Goal: Entertainment & Leisure: Browse casually

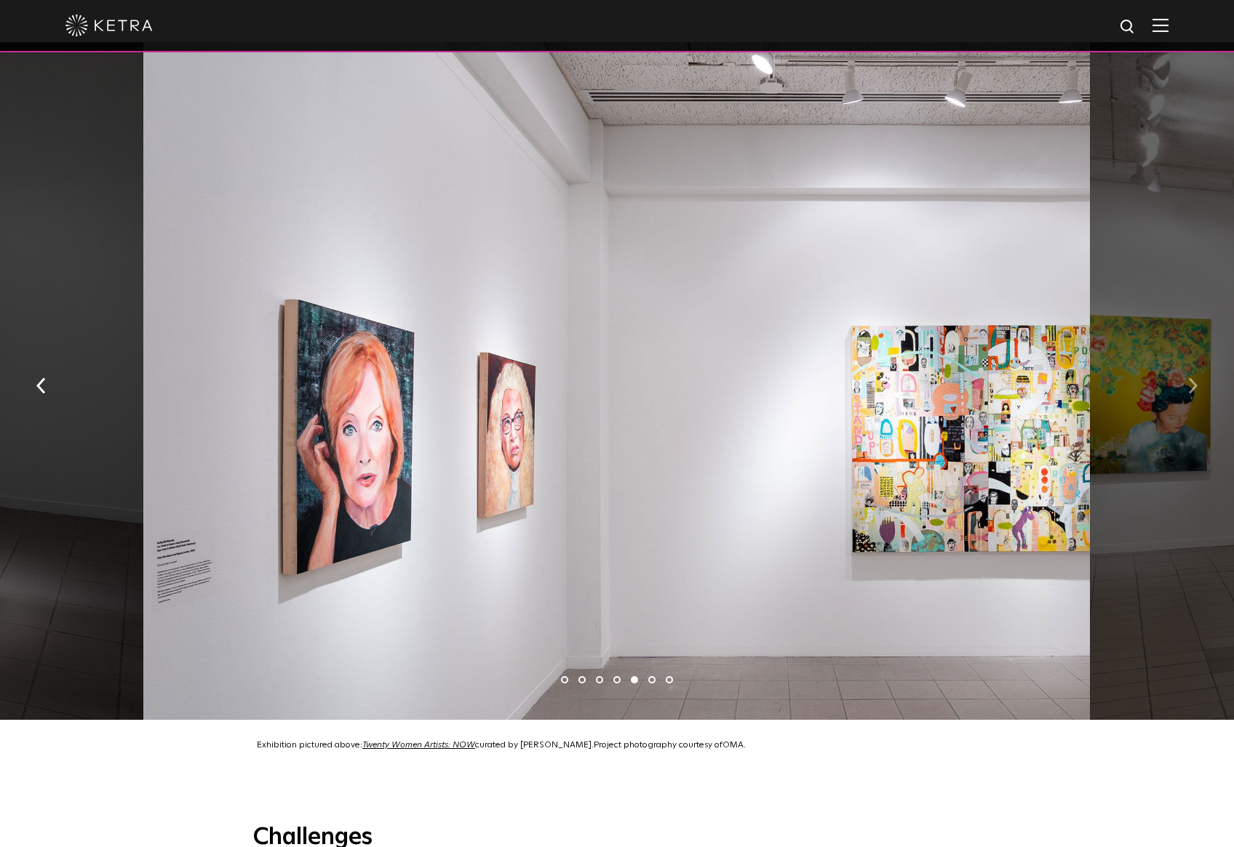
click at [1197, 367] on button "button" at bounding box center [1192, 384] width 31 height 50
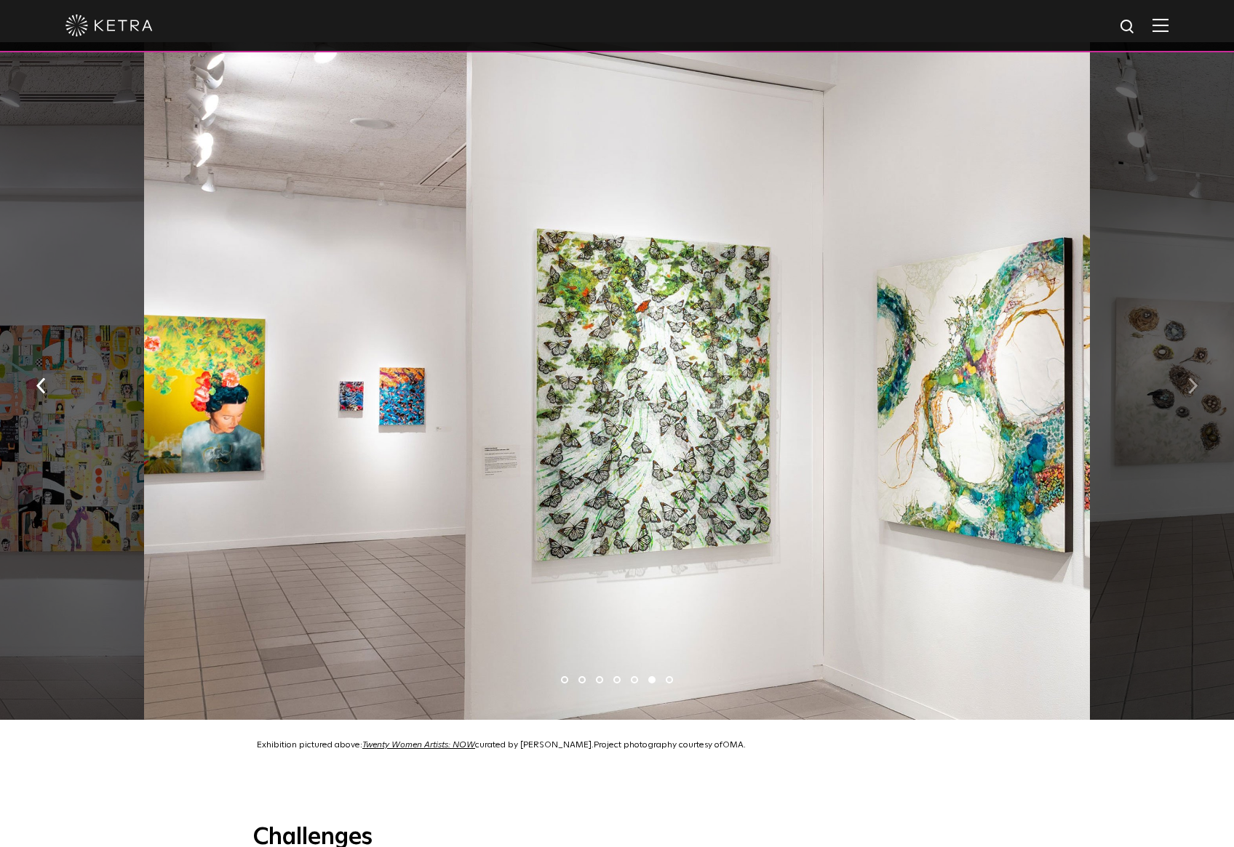
click at [1191, 378] on img "button" at bounding box center [1192, 386] width 9 height 16
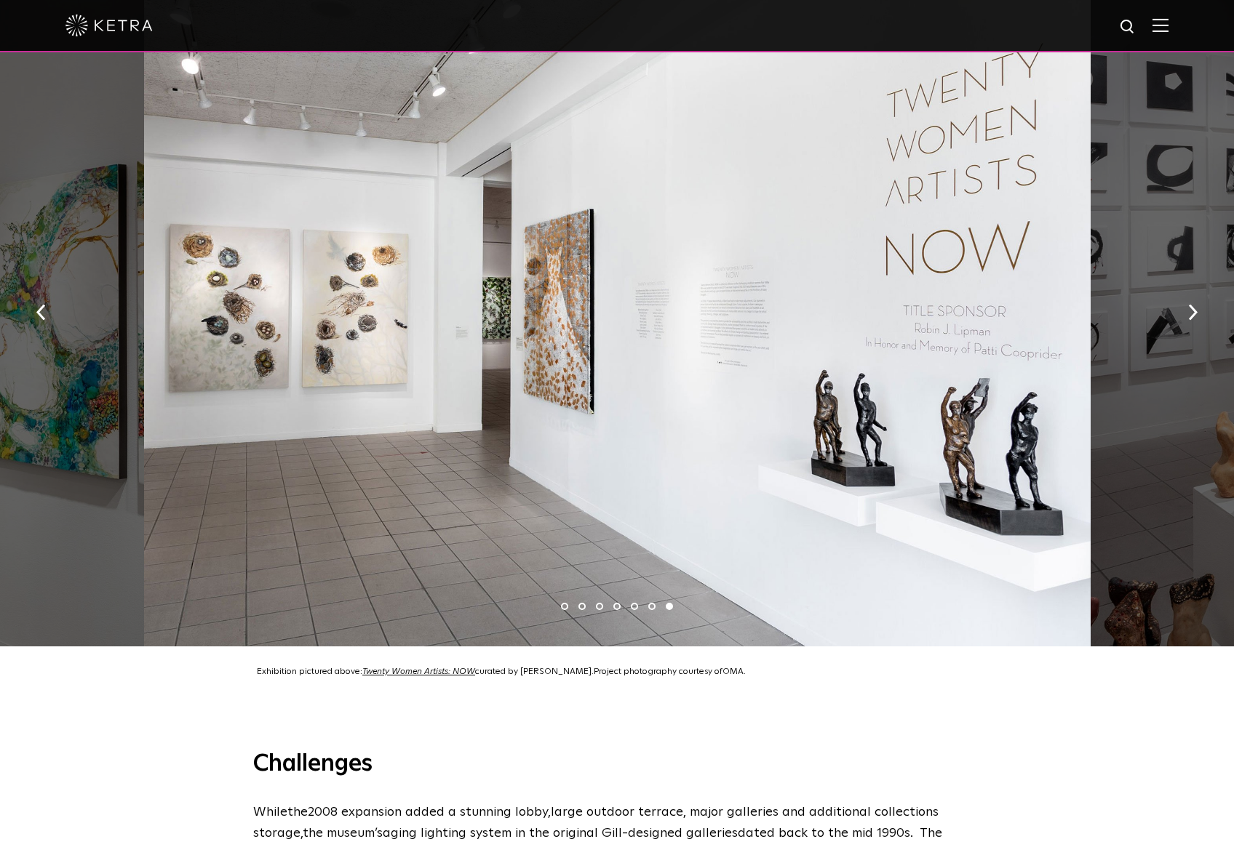
scroll to position [1260, 0]
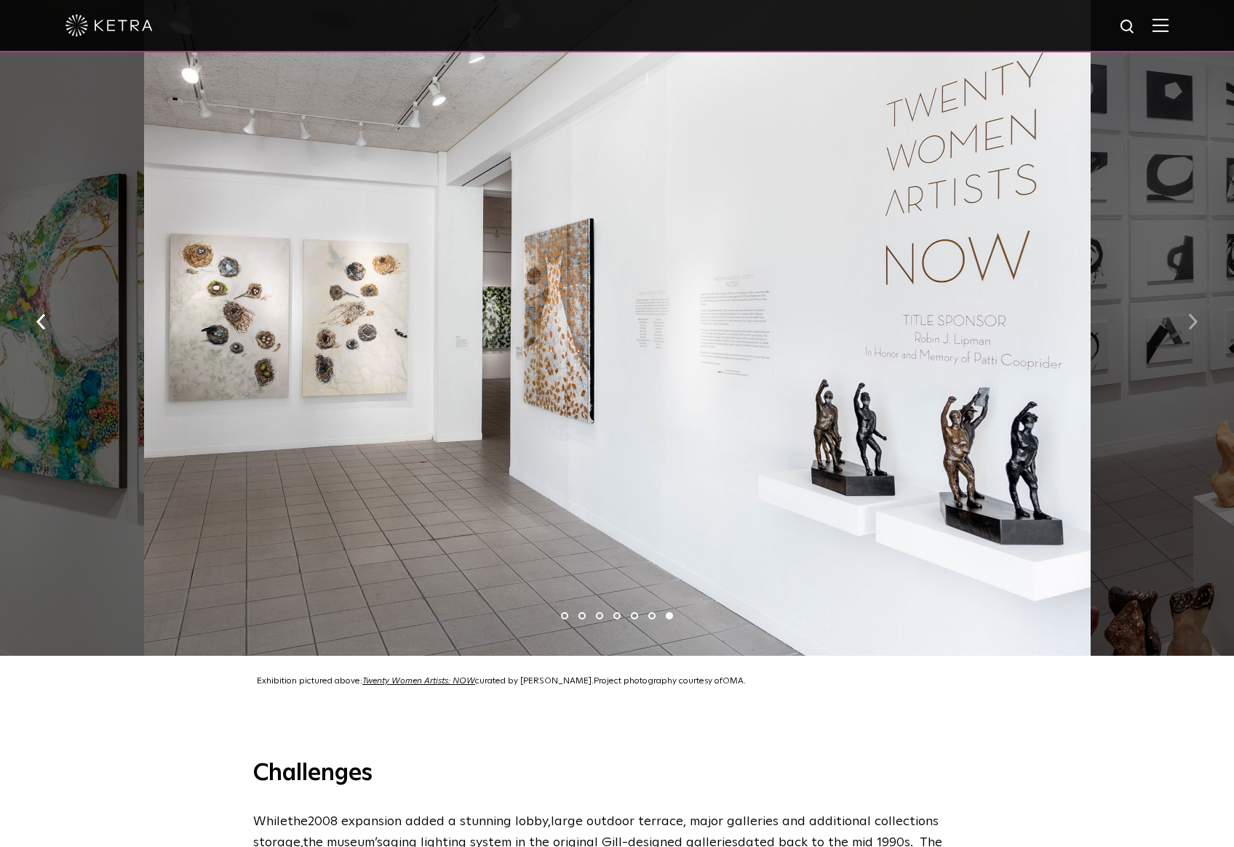
click at [1197, 314] on img "button" at bounding box center [1192, 322] width 9 height 16
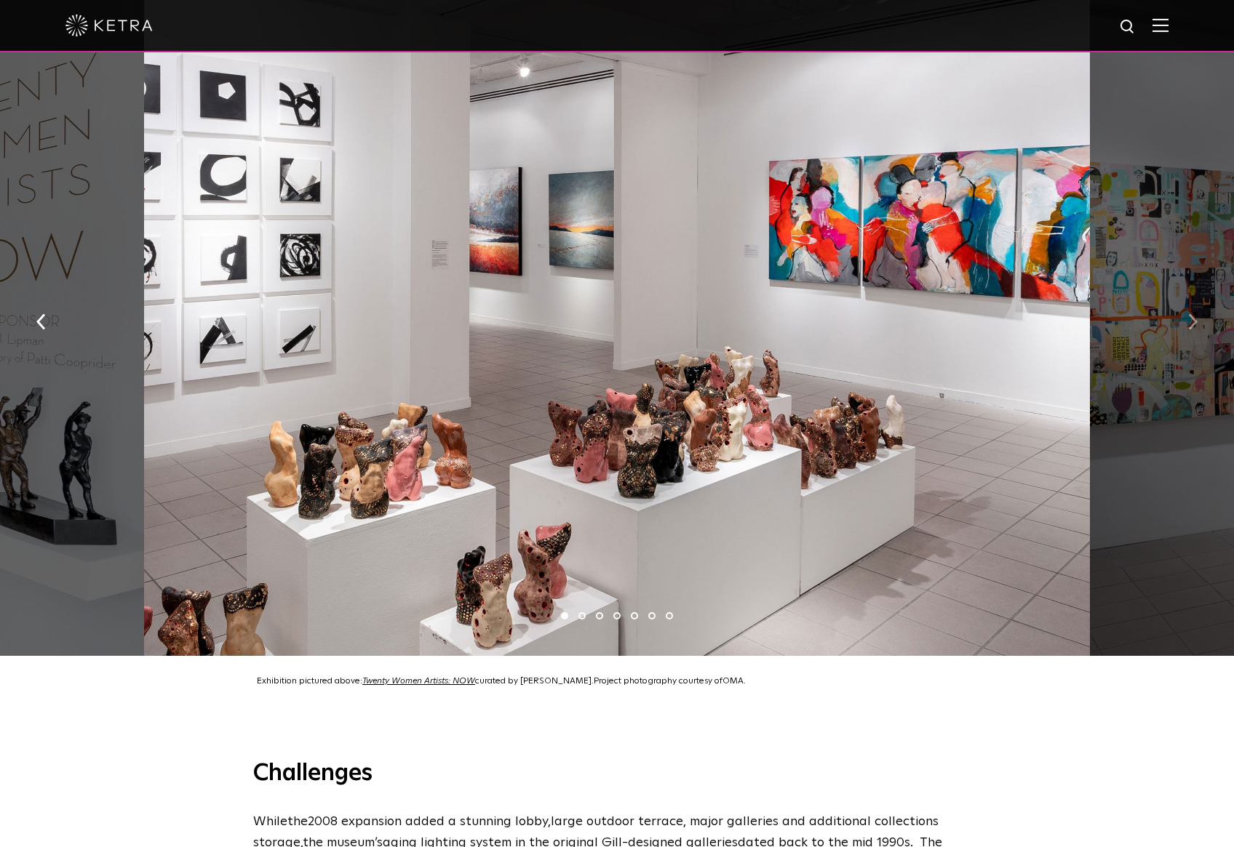
click at [1197, 314] on img "button" at bounding box center [1192, 322] width 9 height 16
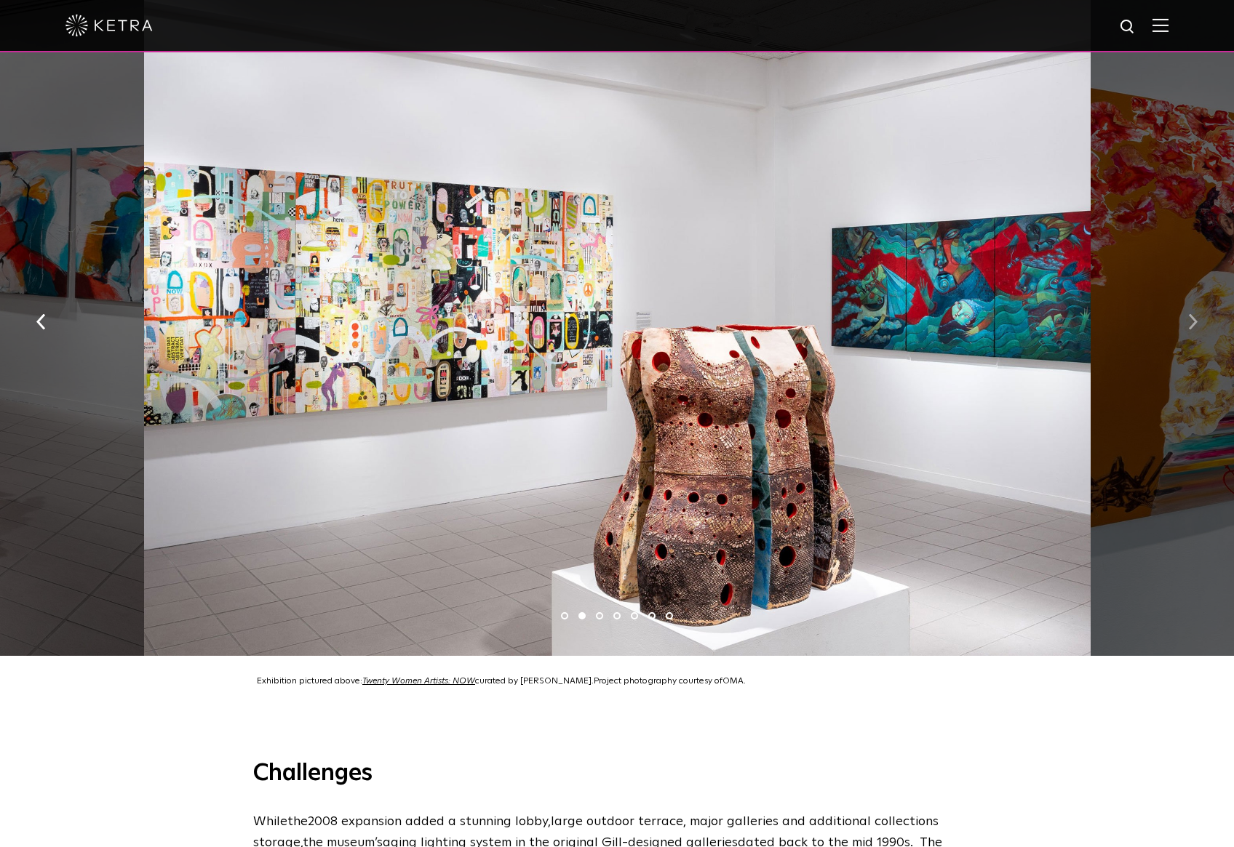
click at [1197, 314] on img "button" at bounding box center [1192, 322] width 9 height 16
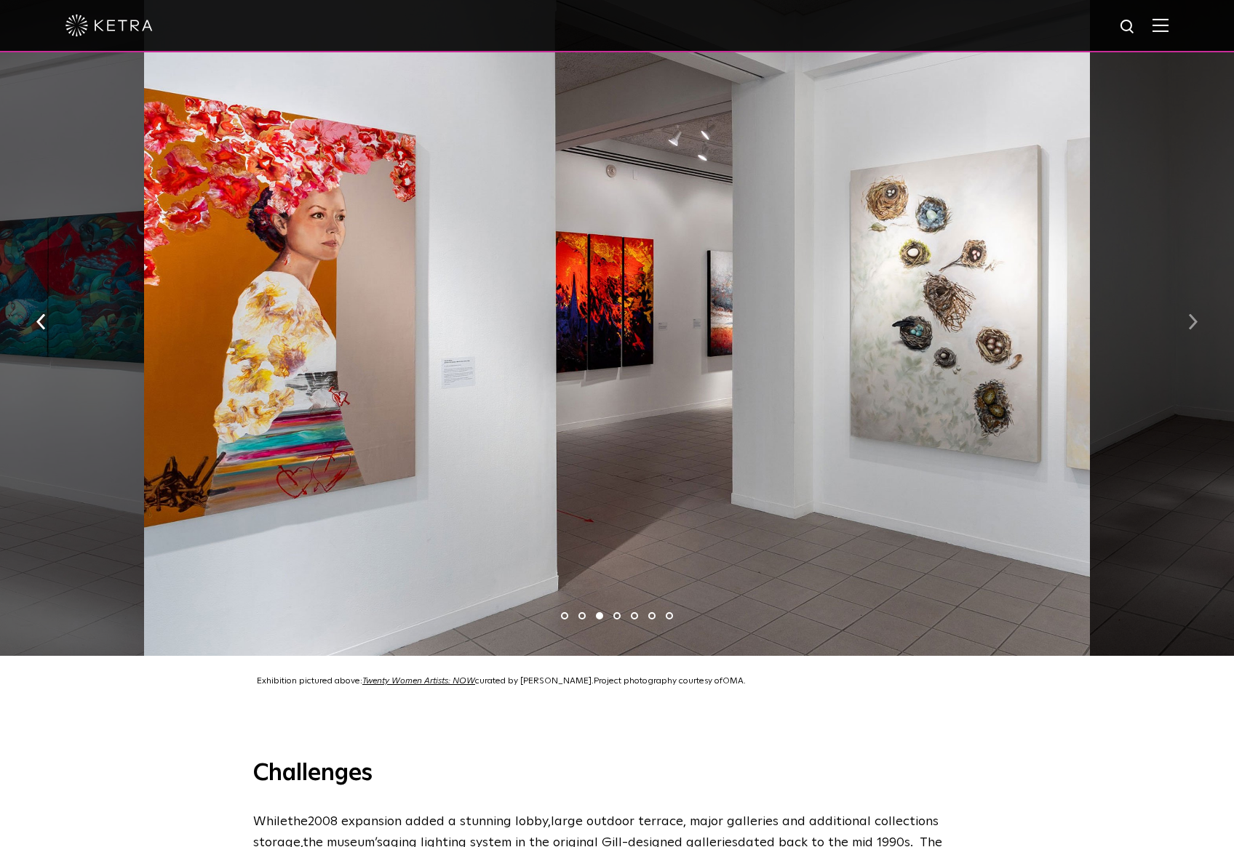
click at [1197, 314] on img "button" at bounding box center [1192, 322] width 9 height 16
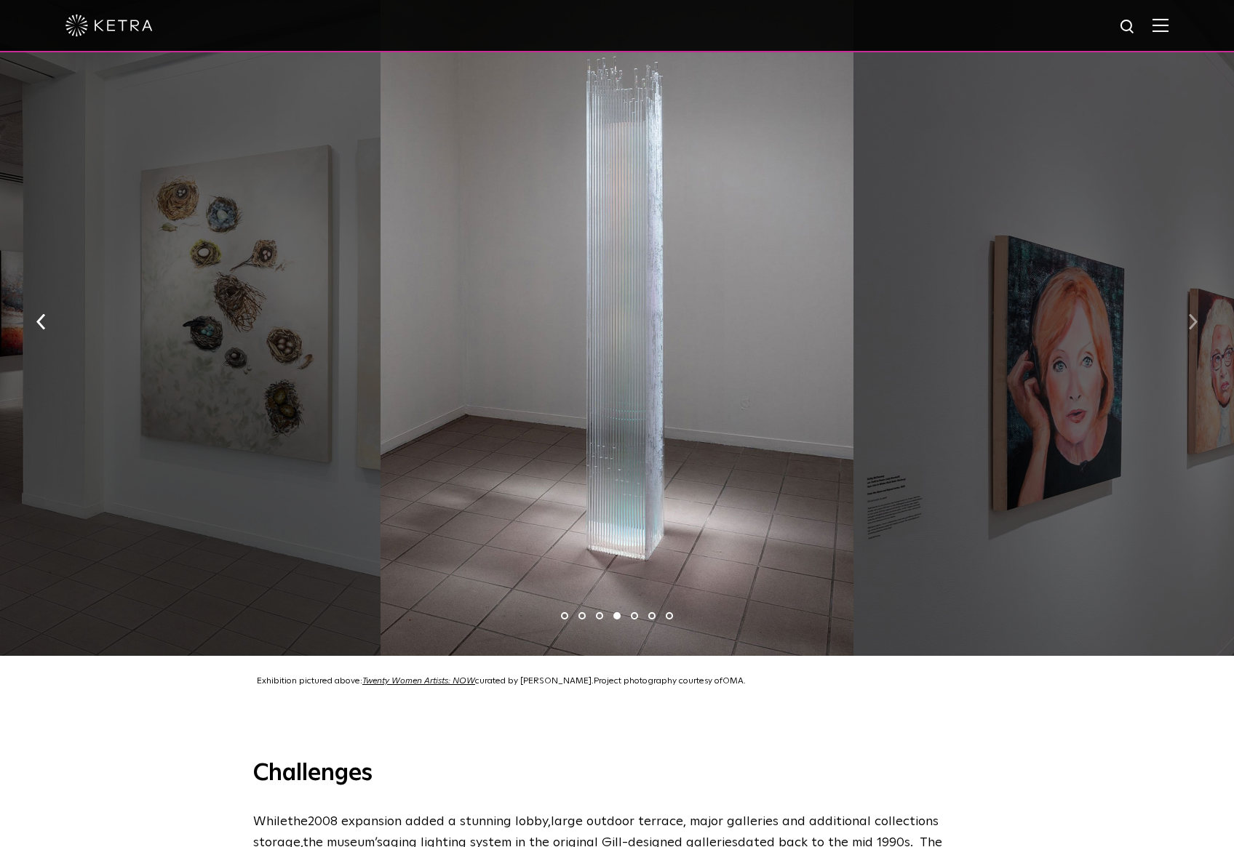
click at [1197, 314] on img "button" at bounding box center [1192, 322] width 9 height 16
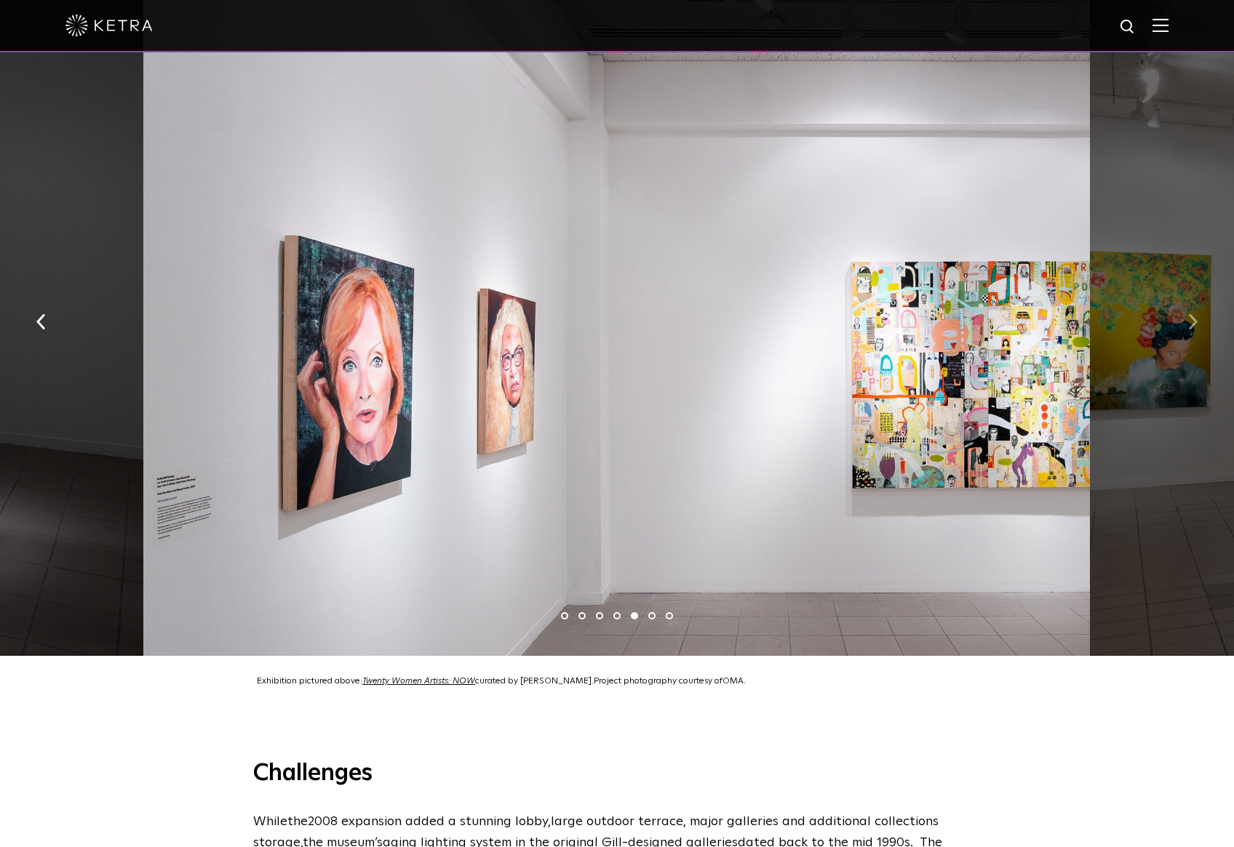
click at [1197, 314] on img "button" at bounding box center [1192, 322] width 9 height 16
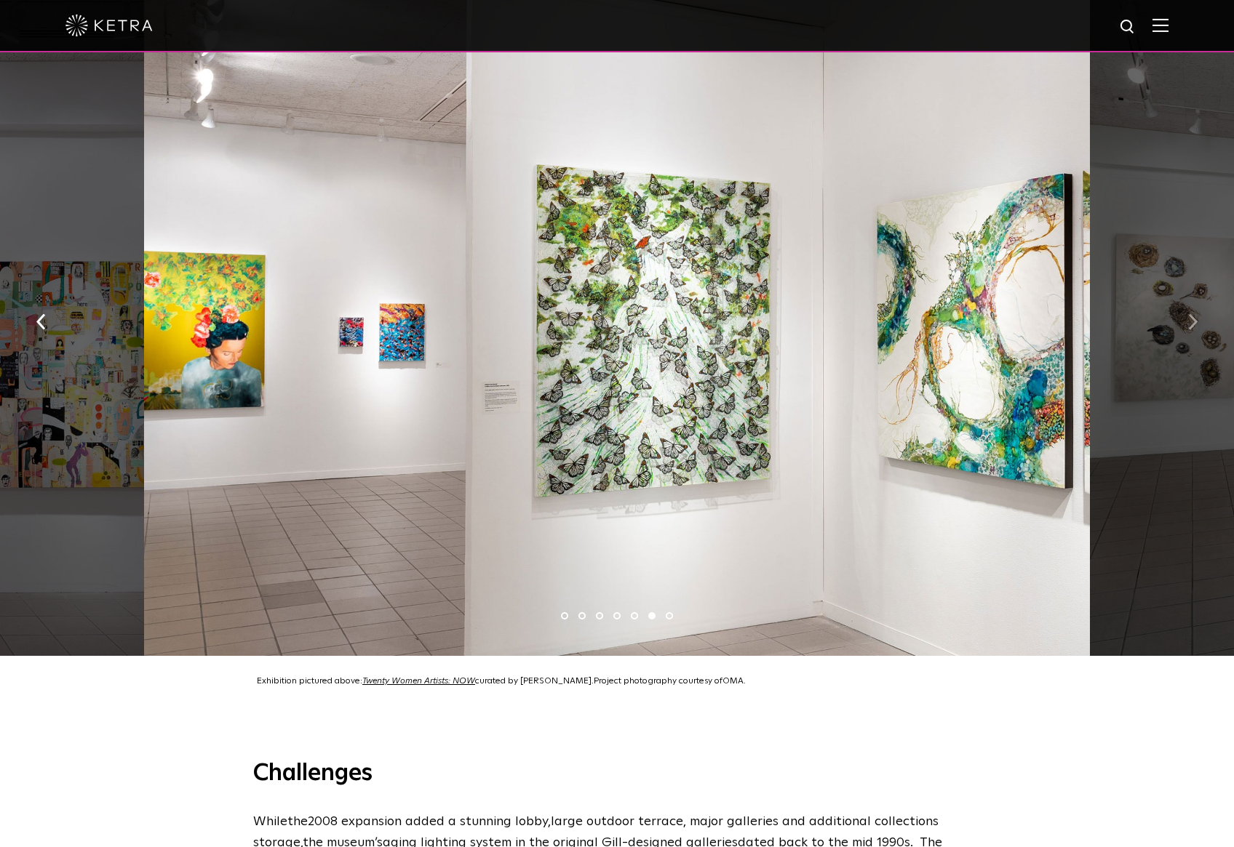
click at [1197, 314] on img "button" at bounding box center [1192, 322] width 9 height 16
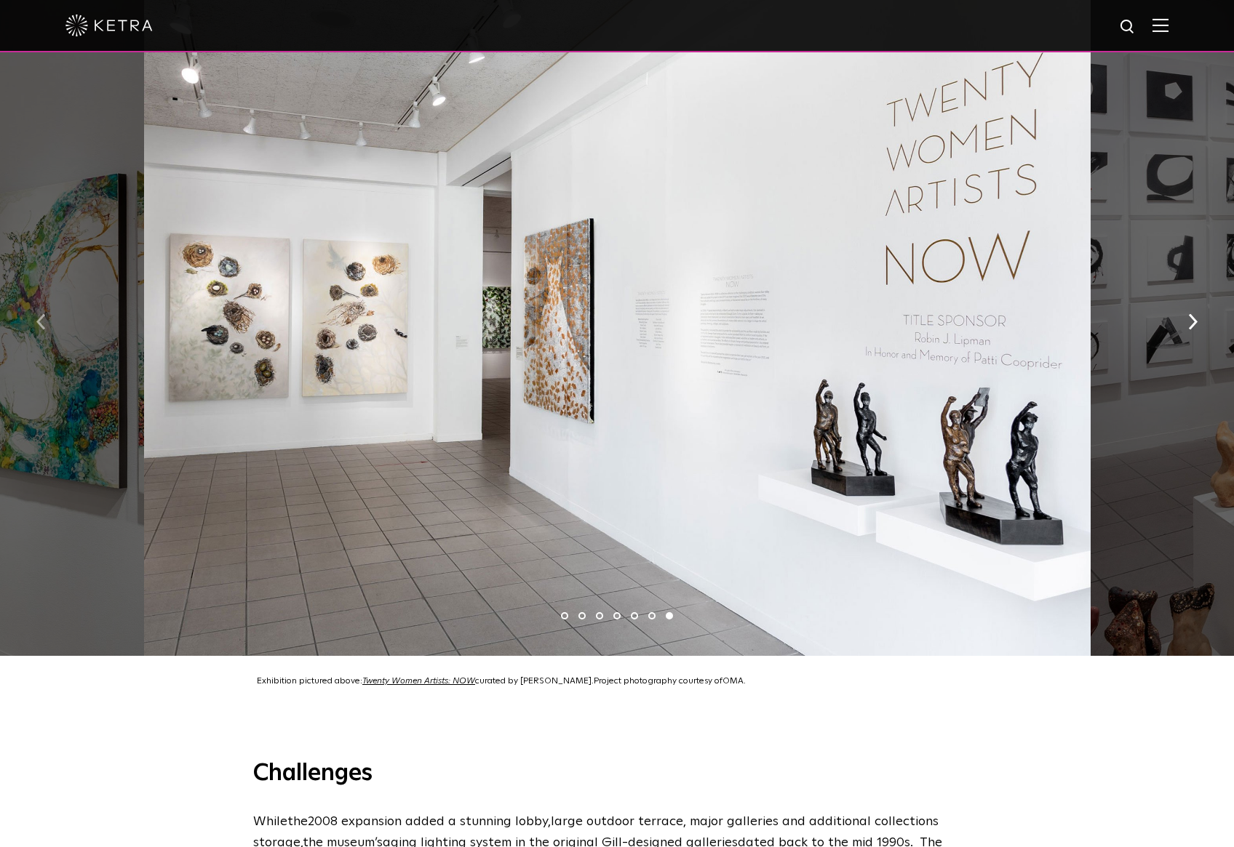
click at [41, 314] on img "button" at bounding box center [40, 322] width 9 height 16
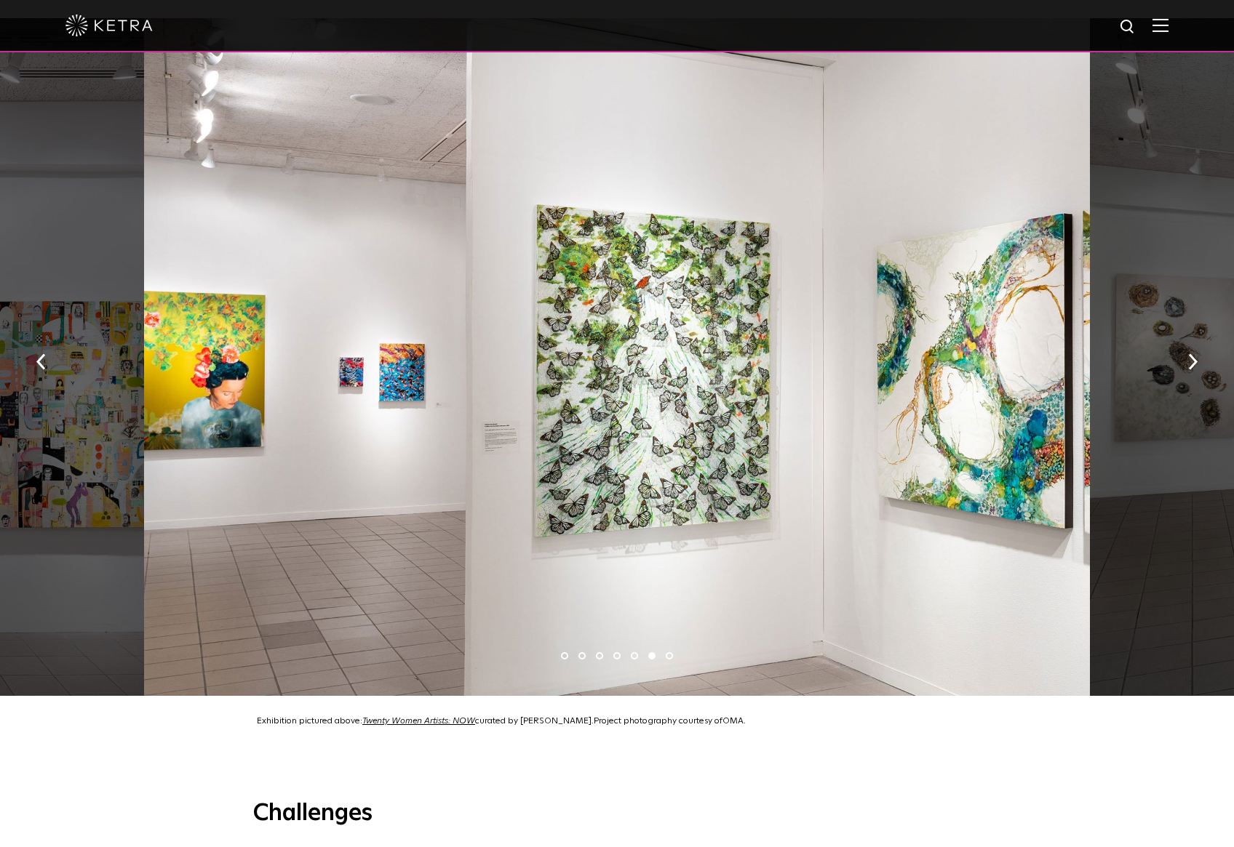
scroll to position [1295, 0]
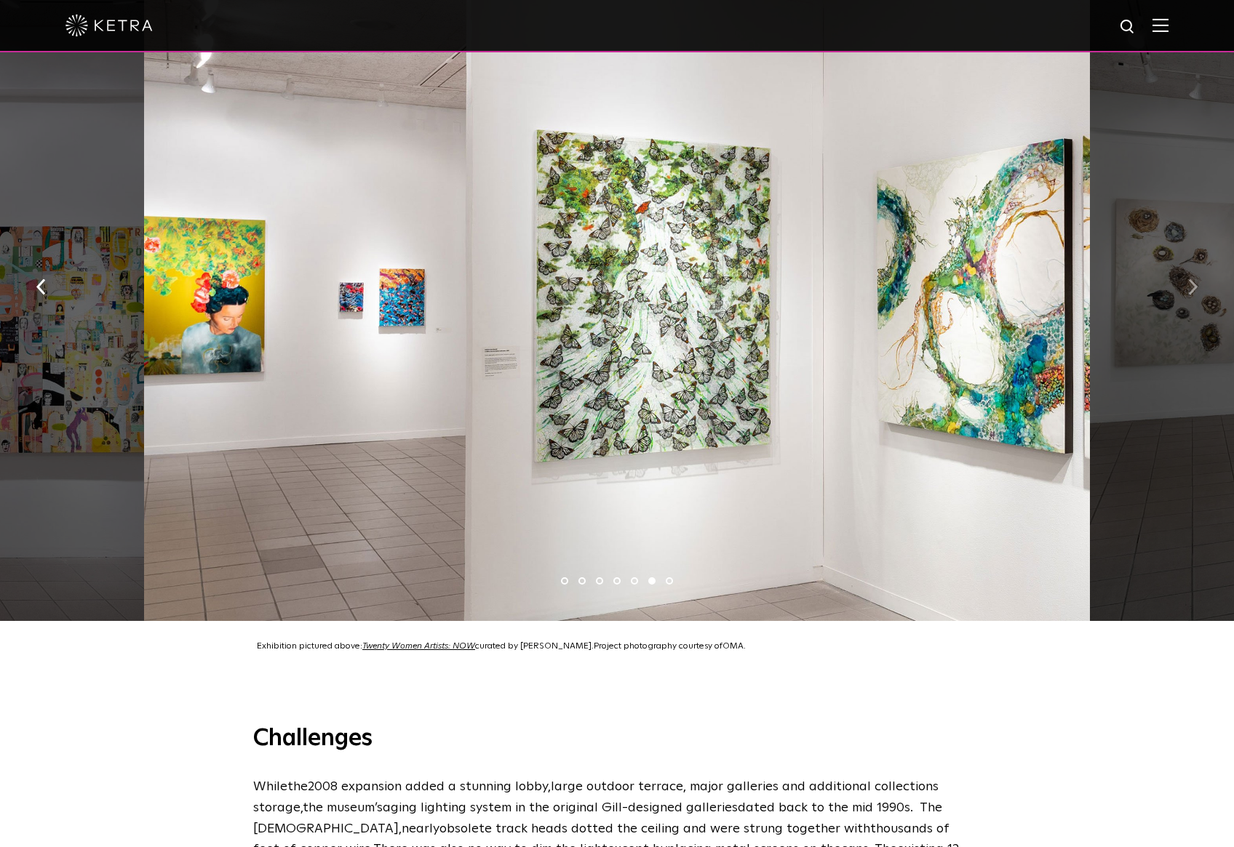
click at [1194, 279] on img "button" at bounding box center [1192, 287] width 9 height 16
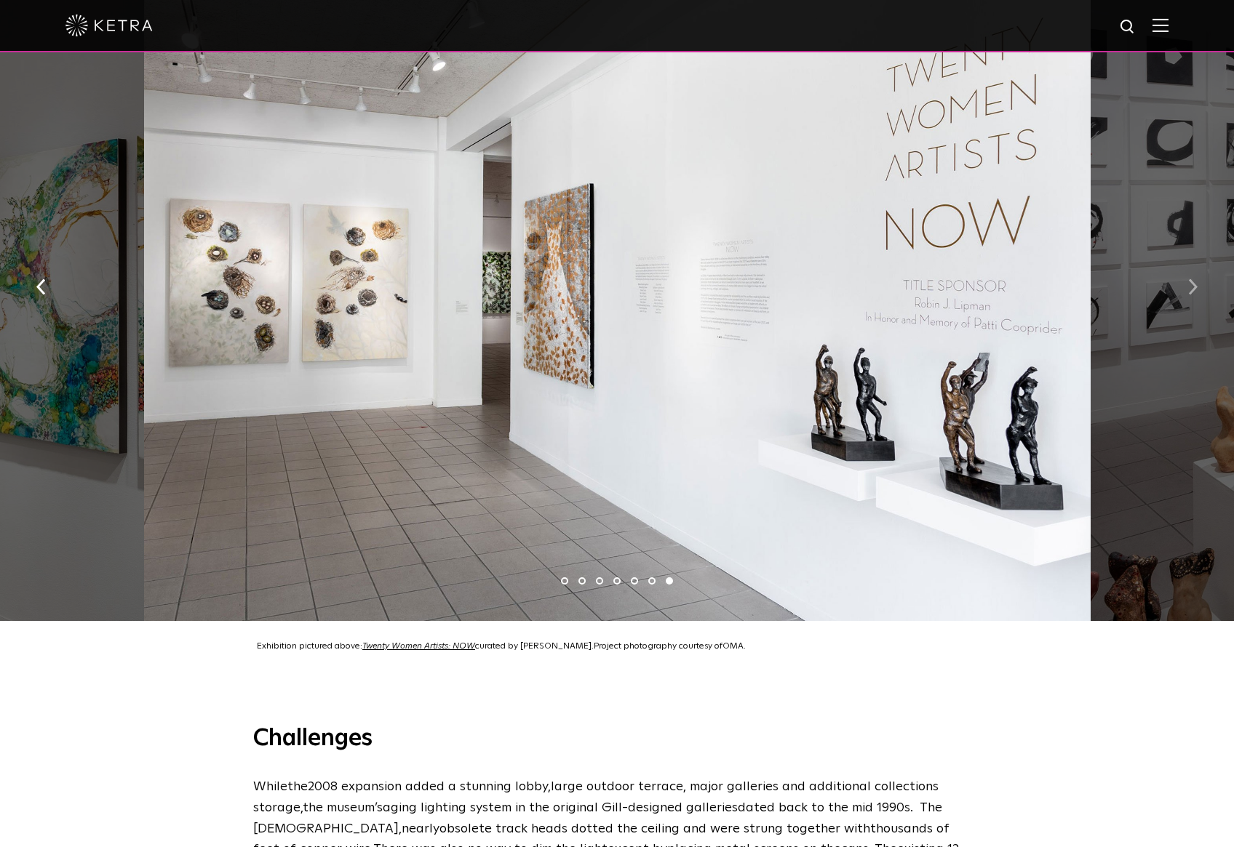
click at [1194, 279] on img "button" at bounding box center [1192, 287] width 9 height 16
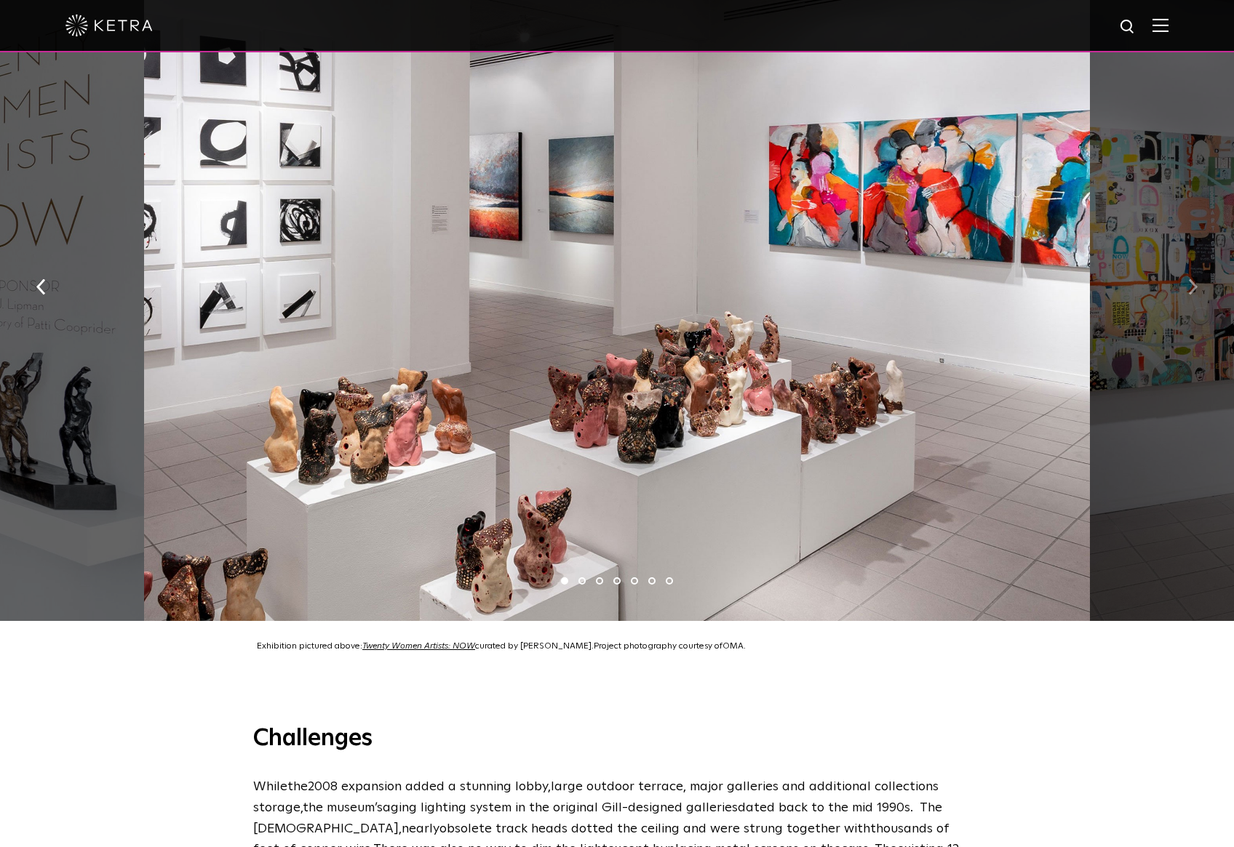
click at [1191, 279] on img "button" at bounding box center [1192, 287] width 9 height 16
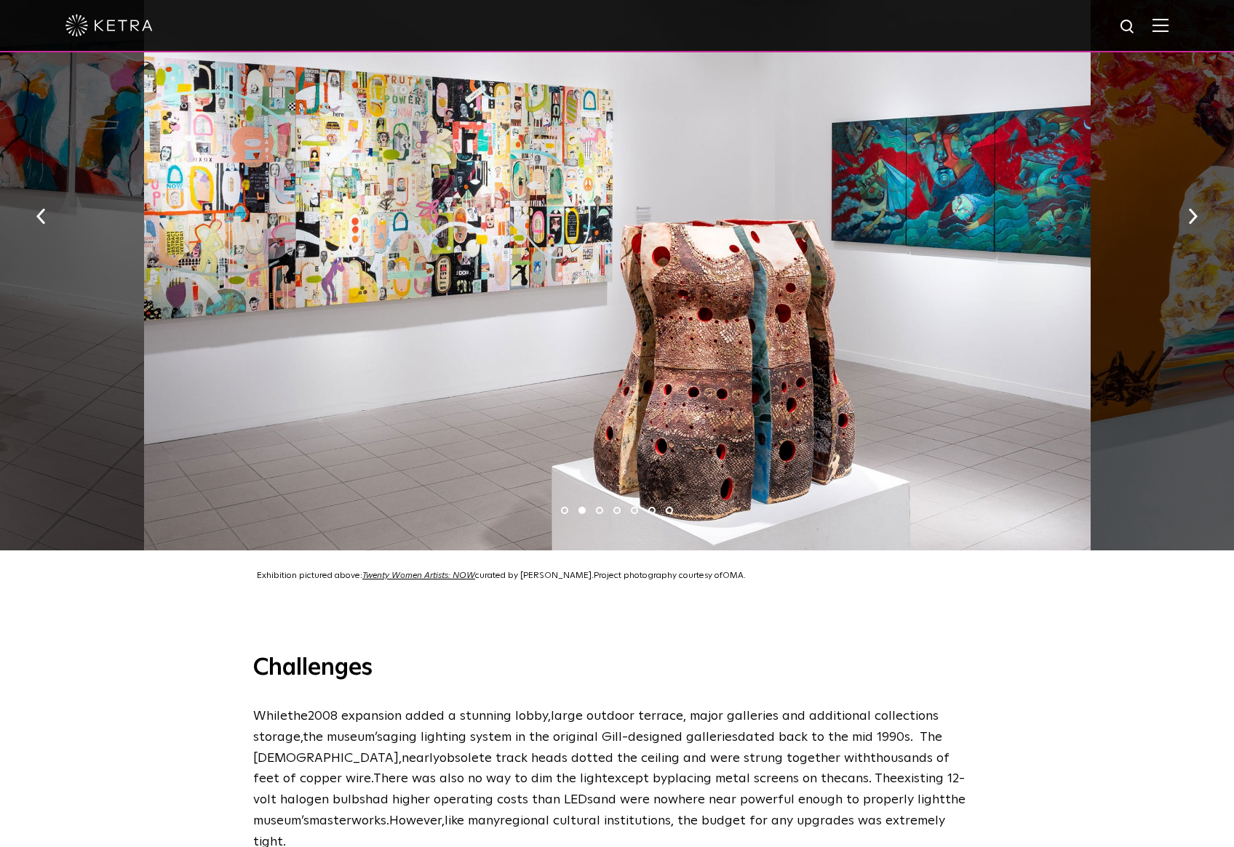
scroll to position [1293, 0]
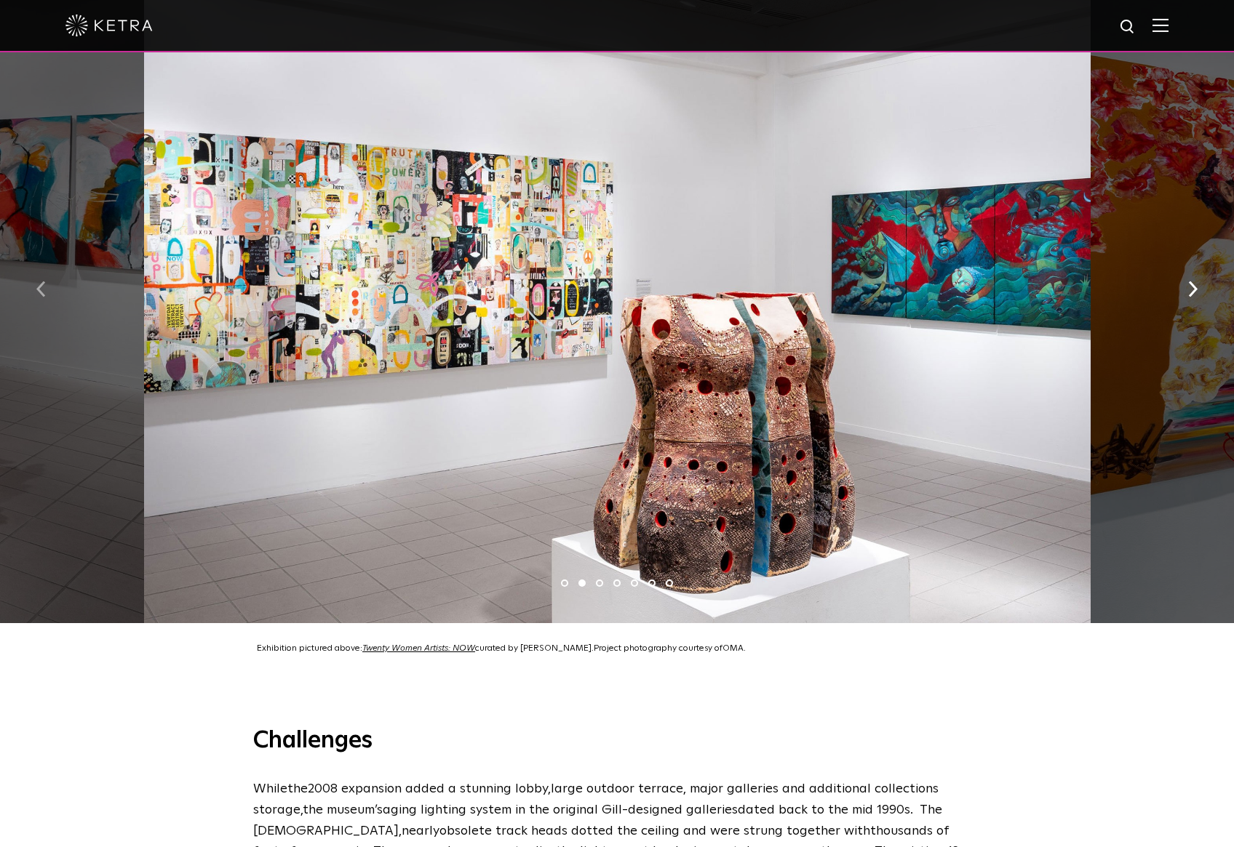
click at [40, 281] on img "button" at bounding box center [40, 289] width 9 height 16
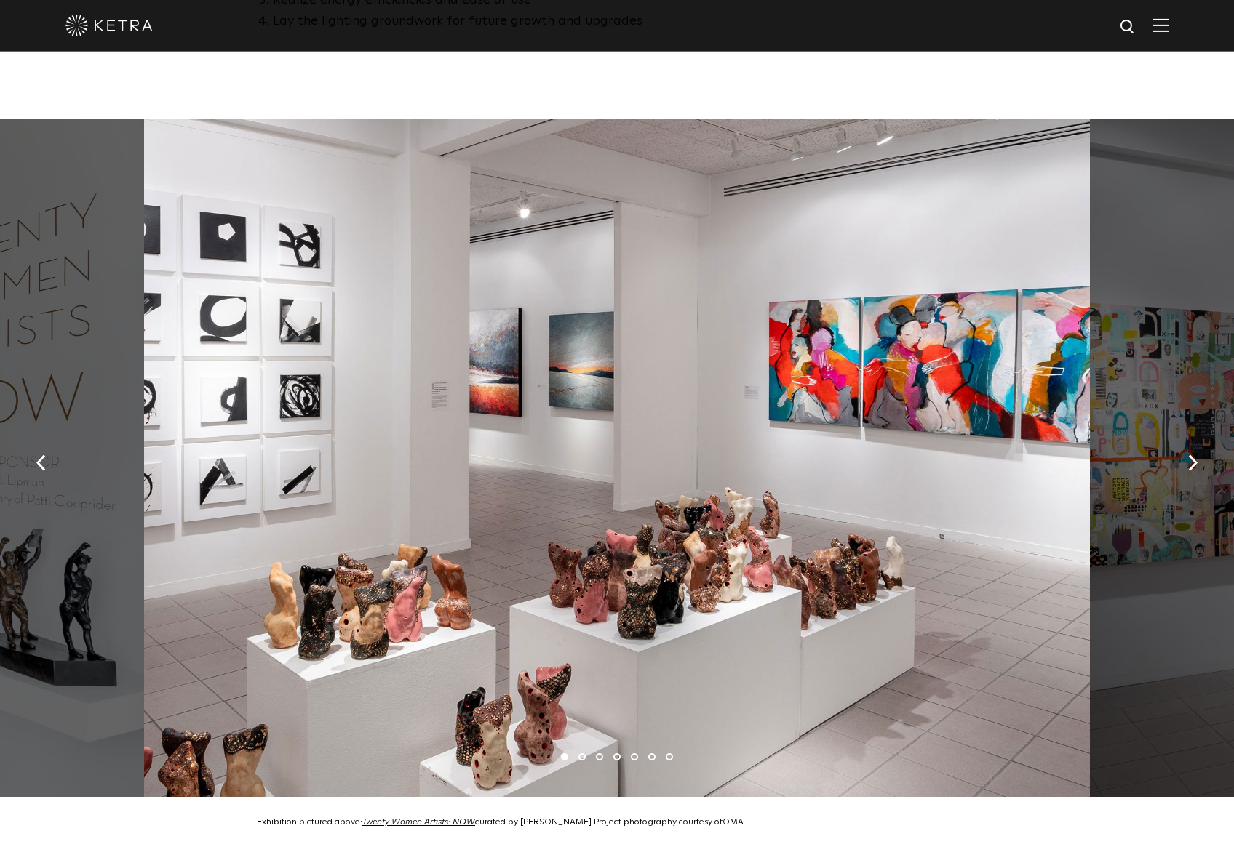
scroll to position [1100, 0]
